Goal: Task Accomplishment & Management: Use online tool/utility

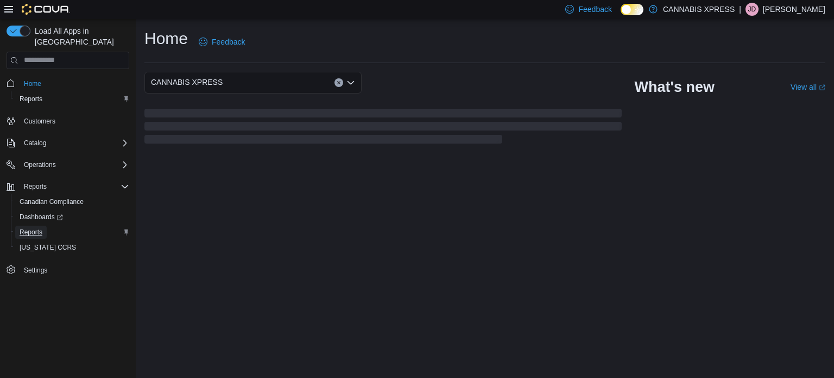
click at [26, 228] on span "Reports" at bounding box center [31, 232] width 23 height 9
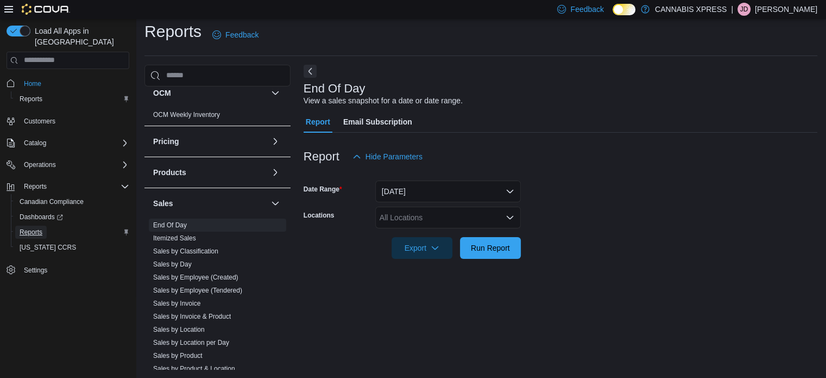
scroll to position [598, 0]
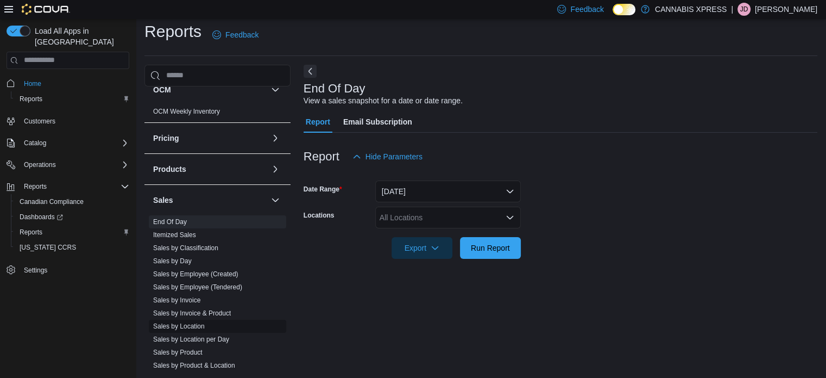
click at [191, 327] on link "Sales by Location" at bounding box center [179, 326] width 52 height 8
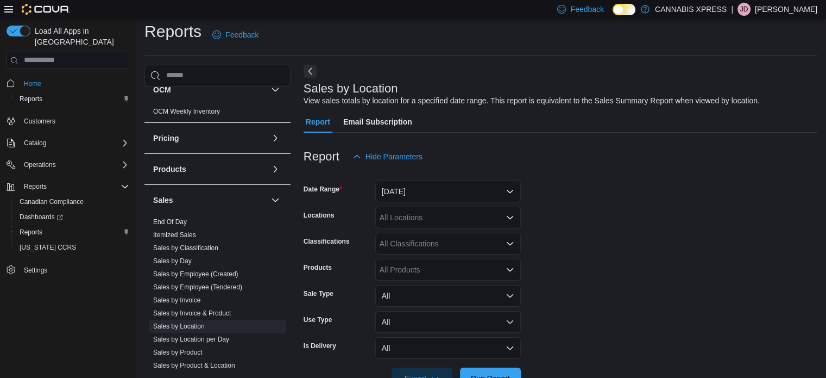
scroll to position [25, 0]
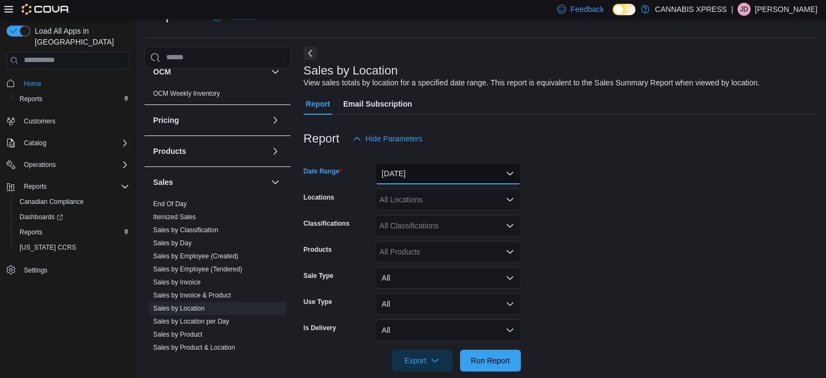
click at [426, 174] on button "[DATE]" at bounding box center [448, 173] width 146 height 22
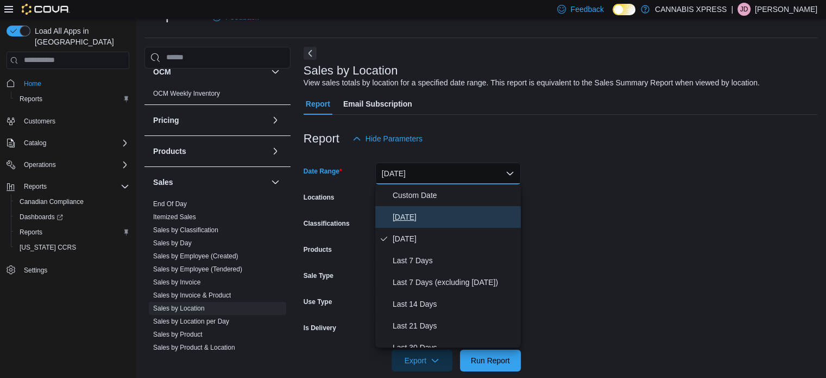
click at [413, 224] on button "[DATE]" at bounding box center [448, 217] width 146 height 22
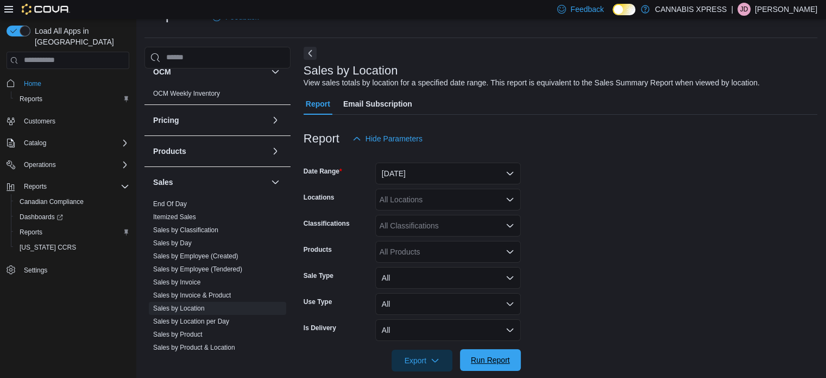
click at [485, 367] on span "Run Report" at bounding box center [491, 360] width 48 height 22
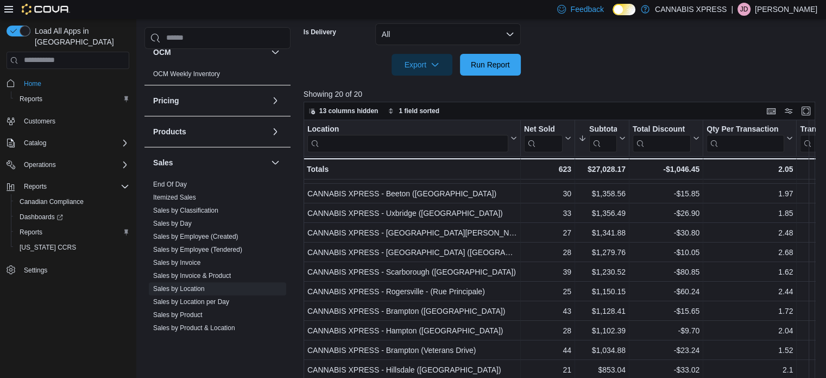
scroll to position [94, 0]
